Goal: Task Accomplishment & Management: Manage account settings

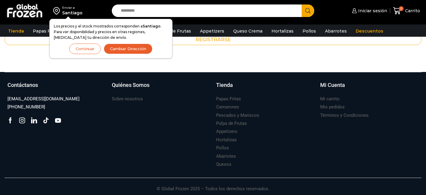
scroll to position [184, 0]
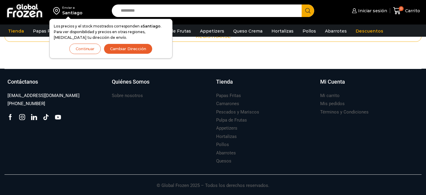
click at [369, 12] on span "Iniciar sesión" at bounding box center [372, 11] width 30 height 6
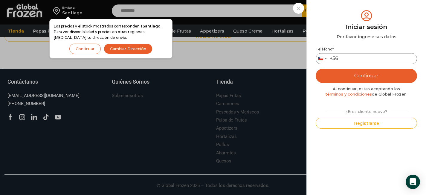
click at [362, 59] on input "Teléfono *" at bounding box center [366, 58] width 101 height 11
type input "*********"
click at [387, 81] on button "Continuar" at bounding box center [366, 76] width 101 height 14
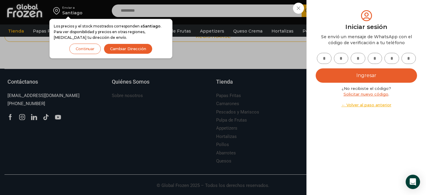
click at [322, 54] on input "text" at bounding box center [324, 58] width 15 height 11
type input "*"
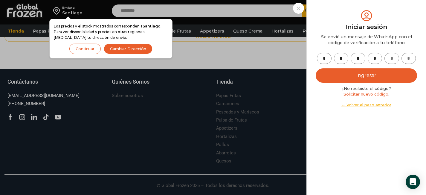
type input "*"
click at [373, 71] on button "Ingresar" at bounding box center [366, 75] width 101 height 14
click at [373, 76] on button "Ingresar" at bounding box center [366, 75] width 101 height 14
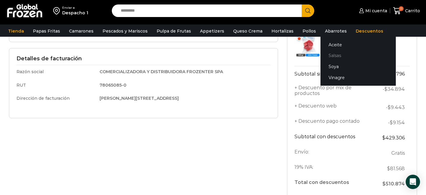
click at [323, 54] on link "Salsas" at bounding box center [357, 55] width 75 height 11
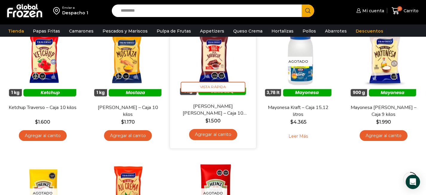
scroll to position [69, 0]
